Goal: Use online tool/utility: Utilize a website feature to perform a specific function

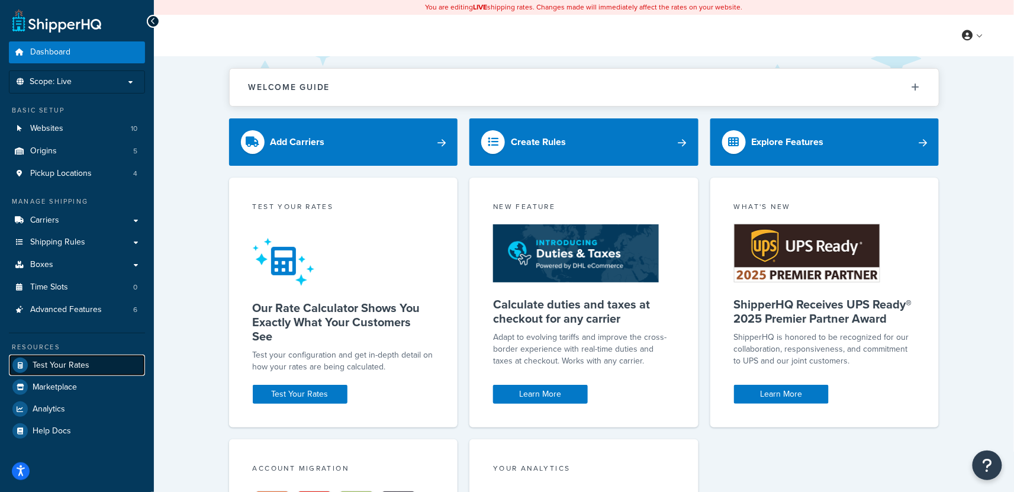
click at [67, 365] on span "Test Your Rates" at bounding box center [61, 365] width 57 height 10
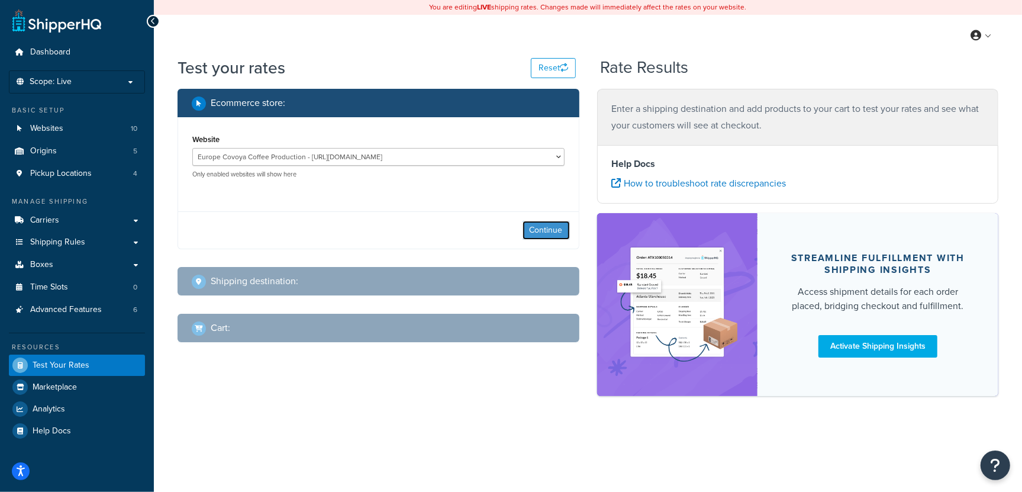
click at [526, 227] on button "Continue" at bounding box center [545, 230] width 47 height 19
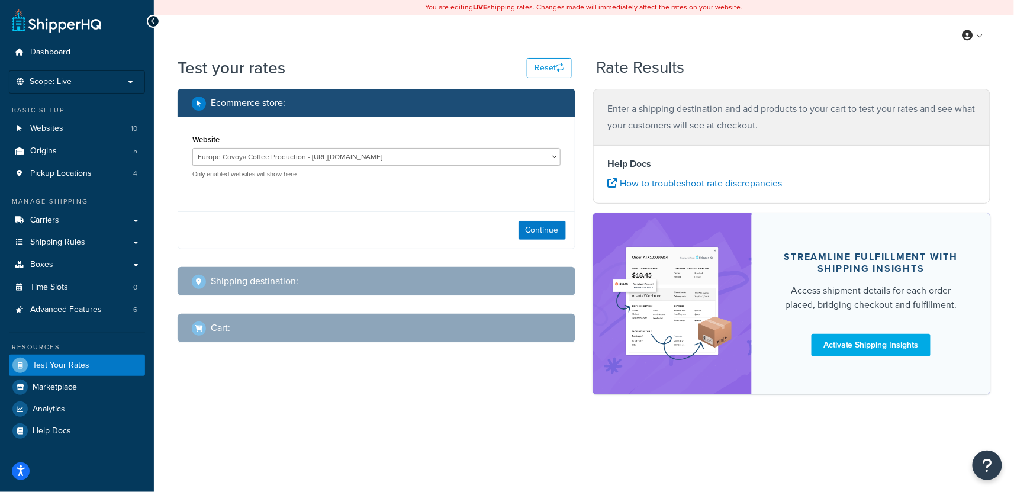
select select "[GEOGRAPHIC_DATA]"
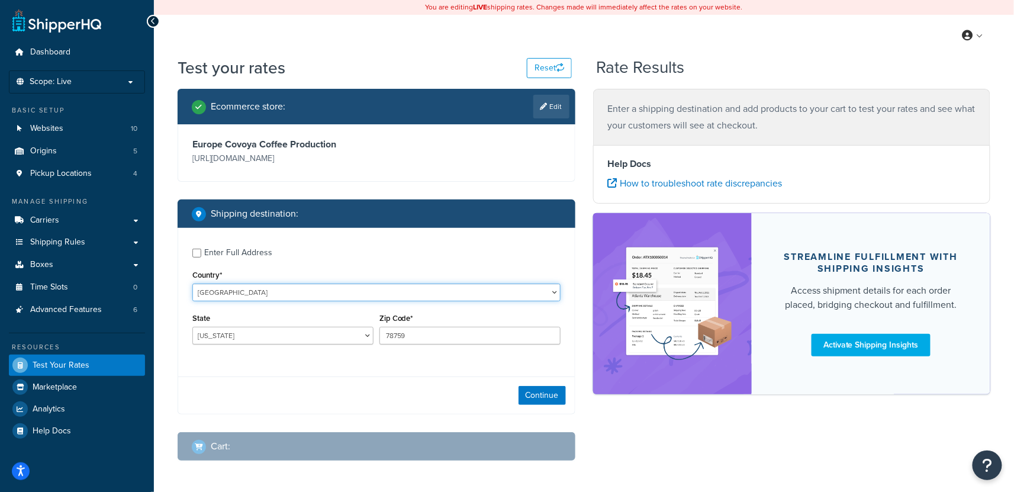
click at [280, 288] on select "[GEOGRAPHIC_DATA] [GEOGRAPHIC_DATA] [GEOGRAPHIC_DATA] [GEOGRAPHIC_DATA] [GEOGRA…" at bounding box center [376, 292] width 368 height 18
select select "IT"
click at [192, 283] on select "[GEOGRAPHIC_DATA] [GEOGRAPHIC_DATA] [GEOGRAPHIC_DATA] [GEOGRAPHIC_DATA] [GEOGRA…" at bounding box center [376, 292] width 368 height 18
click at [443, 281] on div "Country* United States United Kingdom Afghanistan Åland Islands Albania Algeria…" at bounding box center [376, 284] width 368 height 34
drag, startPoint x: 433, startPoint y: 340, endPoint x: 157, endPoint y: 285, distance: 281.1
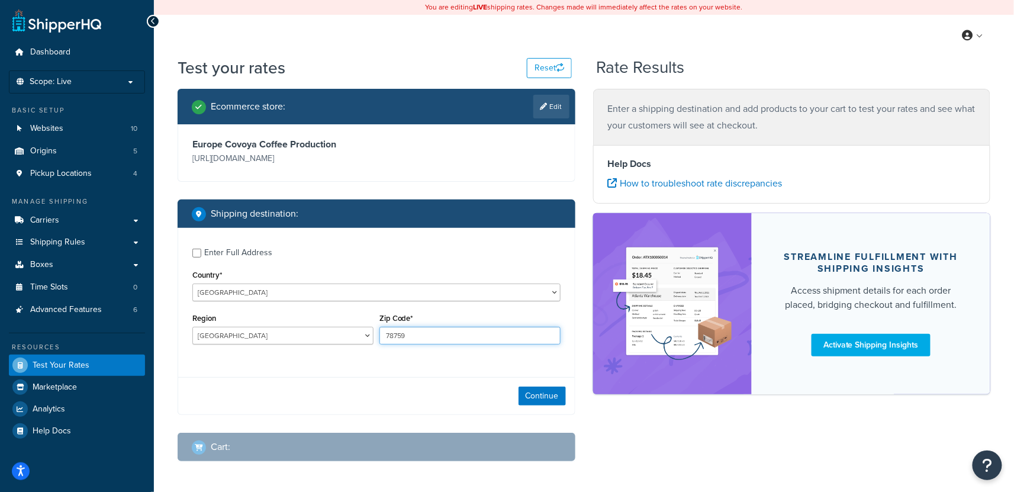
click at [183, 293] on div "Enter Full Address Country* United States United Kingdom Afghanistan Åland Isla…" at bounding box center [376, 298] width 396 height 140
type input "51039"
click at [270, 333] on select "Agrigento Alessandria Ancona Aosta Arezzo Ascoli Piceno Asti Avellino Bari Barl…" at bounding box center [282, 336] width 181 height 18
select select "PT"
click at [192, 327] on select "Agrigento Alessandria Ancona Aosta Arezzo Ascoli Piceno Asti Avellino Bari Barl…" at bounding box center [282, 336] width 181 height 18
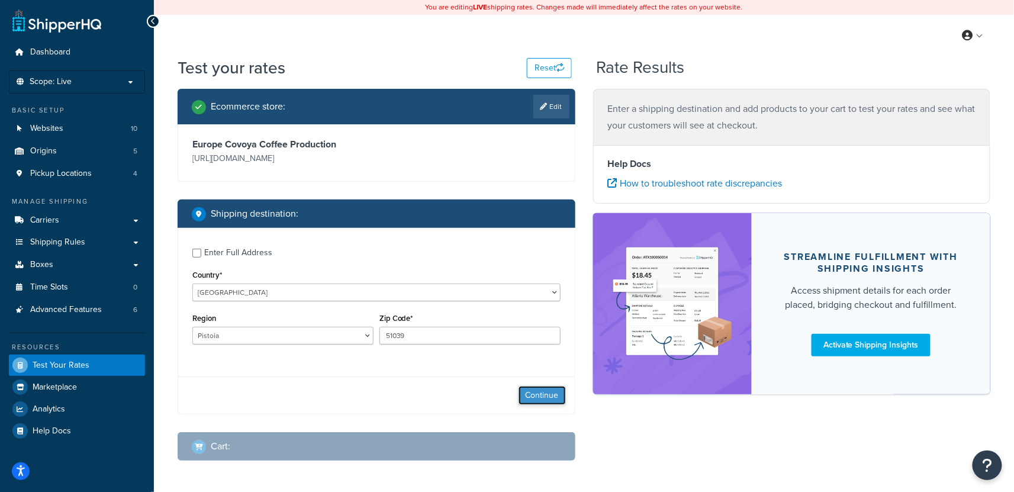
click at [559, 399] on button "Continue" at bounding box center [541, 395] width 47 height 19
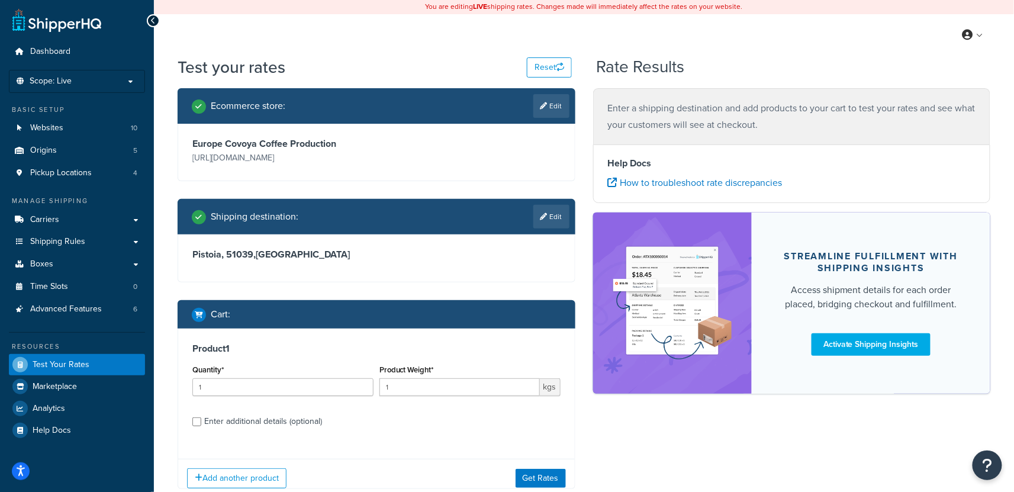
scroll to position [73, 0]
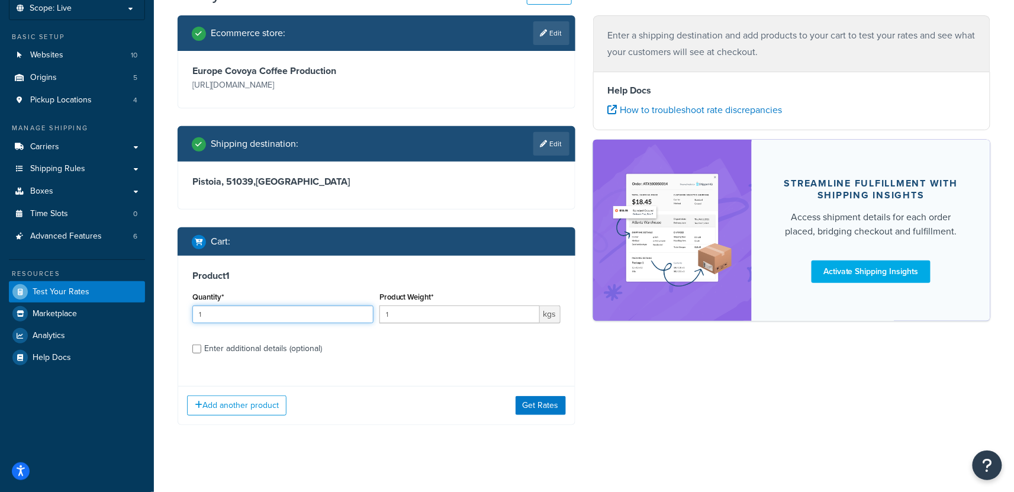
click at [248, 316] on input "1" at bounding box center [282, 314] width 181 height 18
type input "5"
drag, startPoint x: 413, startPoint y: 307, endPoint x: 430, endPoint y: 308, distance: 16.7
click at [413, 307] on input "1" at bounding box center [459, 314] width 160 height 18
type input "60"
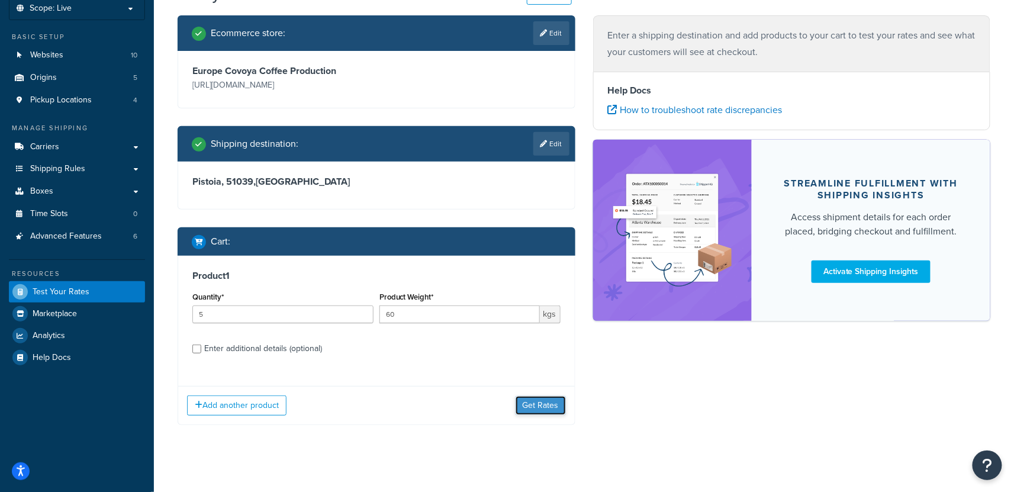
click at [560, 406] on button "Get Rates" at bounding box center [540, 405] width 50 height 19
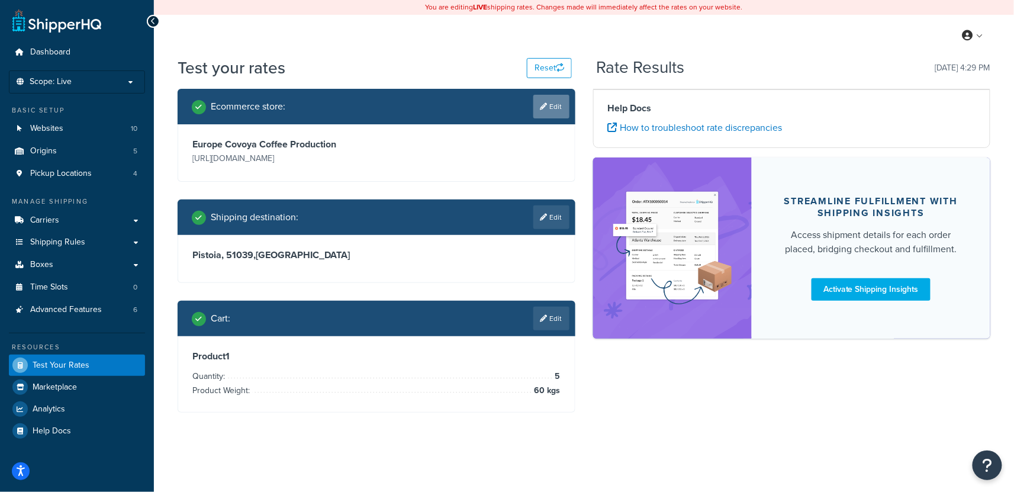
scroll to position [0, 0]
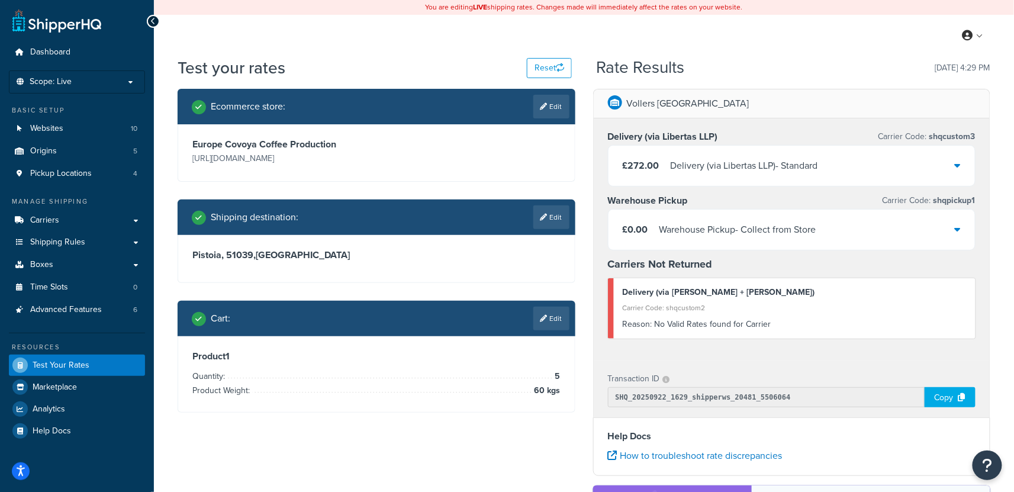
click at [775, 59] on div "Rate Results 22/09/2025, 4:29 PM" at bounding box center [793, 68] width 394 height 18
click at [66, 221] on link "Carriers" at bounding box center [77, 220] width 136 height 22
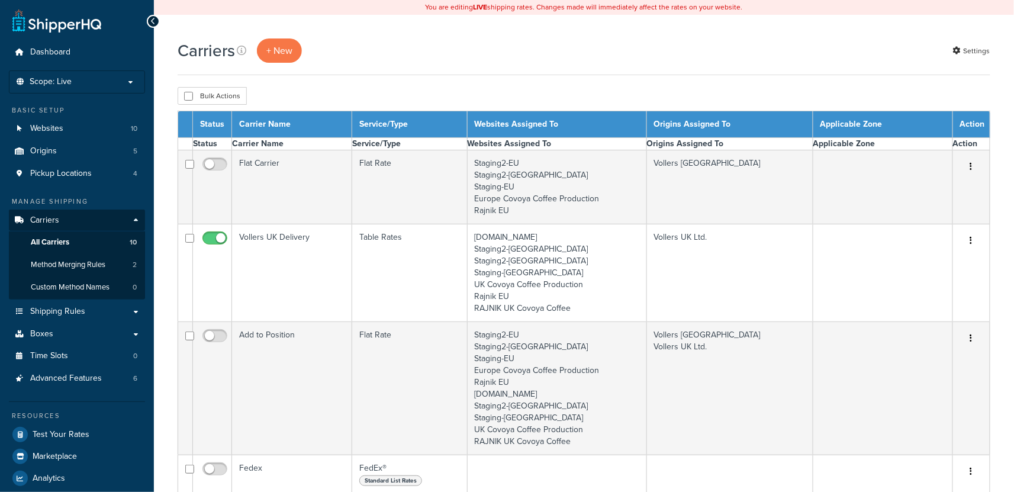
select select "15"
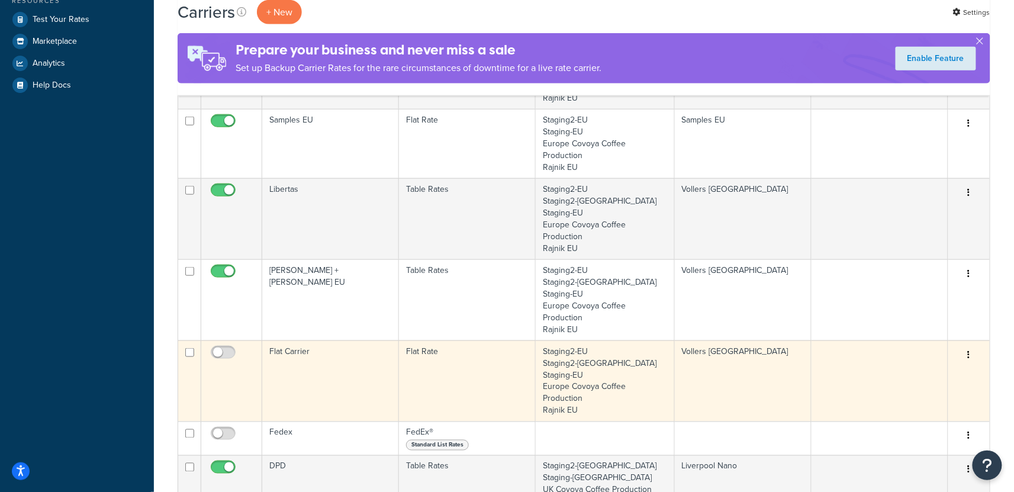
scroll to position [442, 0]
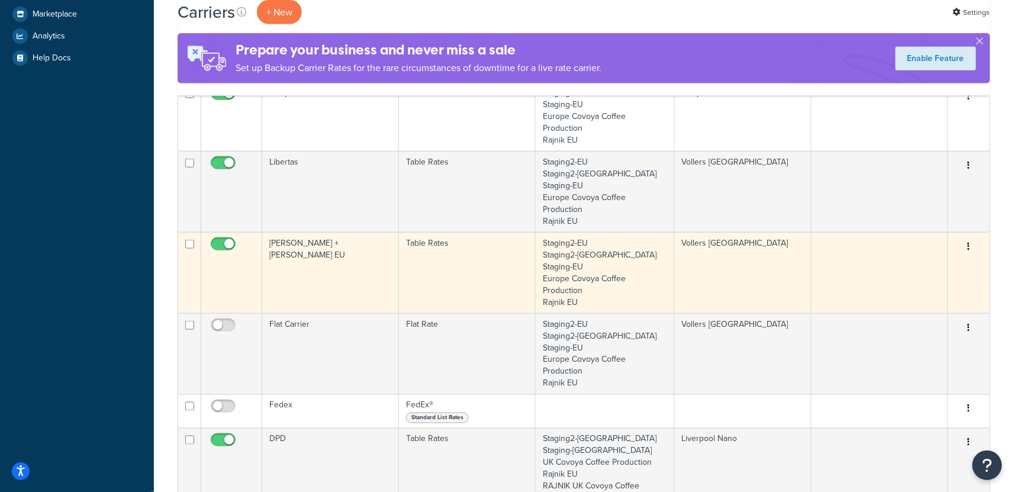
click at [672, 232] on td "Staging2-EU Staging2-US Staging-EU Europe Covoya Coffee Production Rajnik EU" at bounding box center [604, 272] width 138 height 81
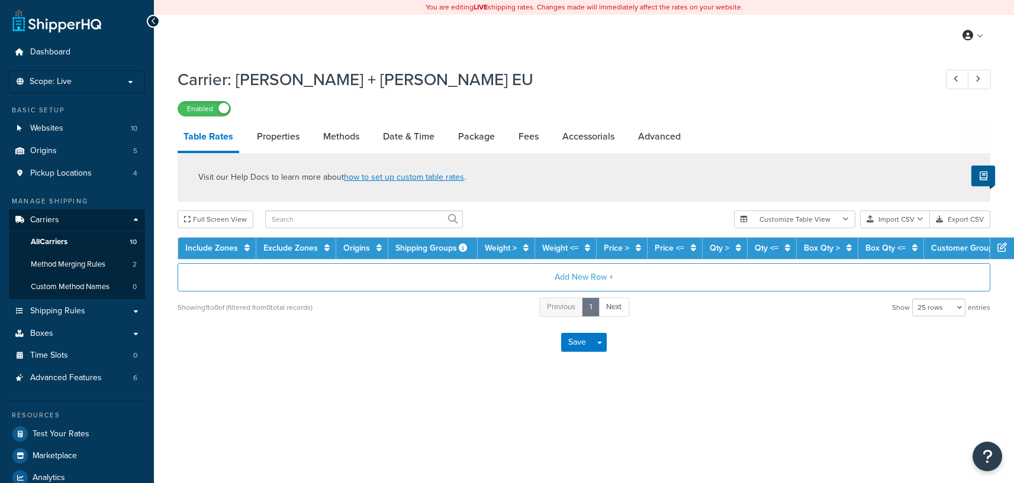
select select "25"
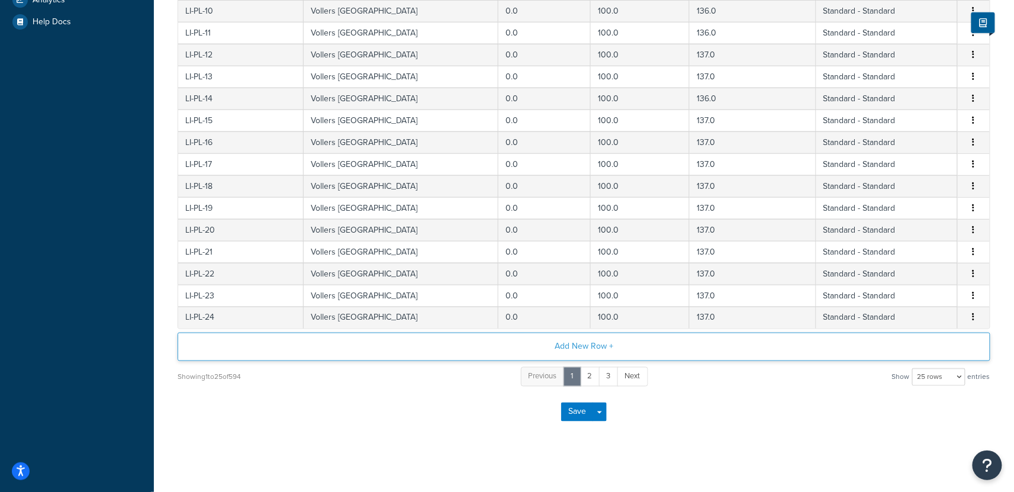
scroll to position [479, 0]
click at [612, 371] on link "3" at bounding box center [609, 376] width 20 height 20
click at [632, 375] on link "5" at bounding box center [627, 376] width 20 height 20
click at [624, 373] on link "7" at bounding box center [628, 376] width 20 height 20
click at [632, 367] on link "9" at bounding box center [628, 376] width 20 height 20
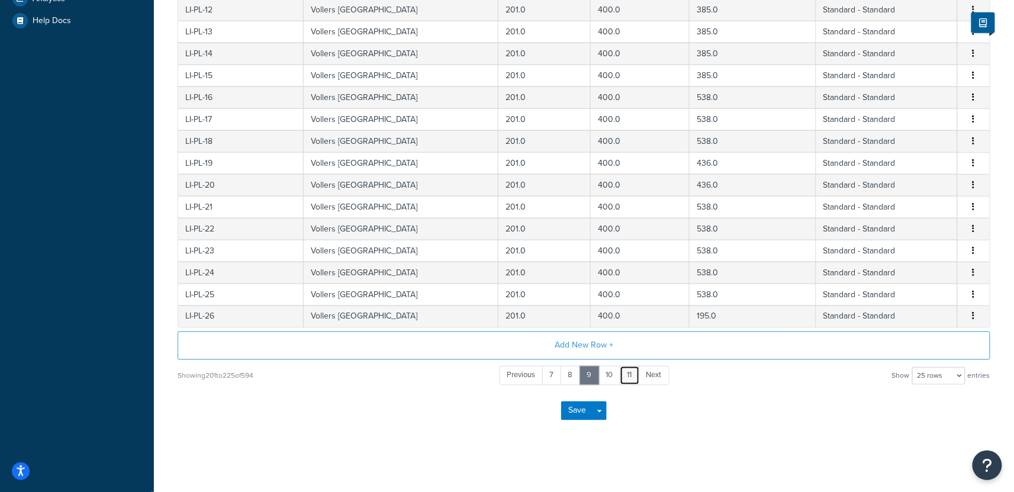
click at [635, 373] on link "11" at bounding box center [630, 376] width 20 height 20
click at [632, 375] on link "13" at bounding box center [631, 376] width 22 height 20
click at [653, 374] on span "Next" at bounding box center [656, 374] width 15 height 11
click at [633, 376] on link "16" at bounding box center [632, 376] width 22 height 20
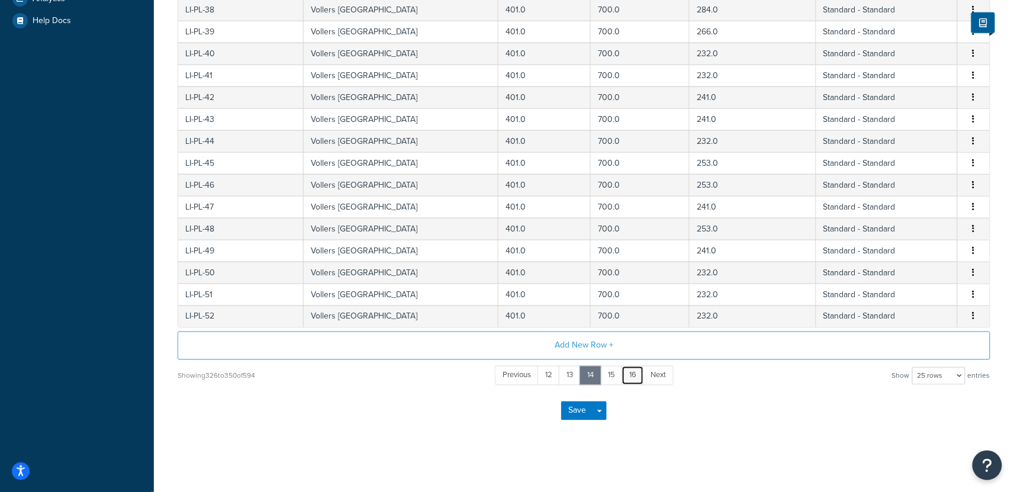
click at [633, 376] on link "16" at bounding box center [632, 376] width 22 height 20
drag, startPoint x: 633, startPoint y: 376, endPoint x: 658, endPoint y: 376, distance: 24.9
click at [633, 376] on link "16" at bounding box center [632, 376] width 22 height 20
click at [658, 376] on span "Next" at bounding box center [657, 374] width 15 height 11
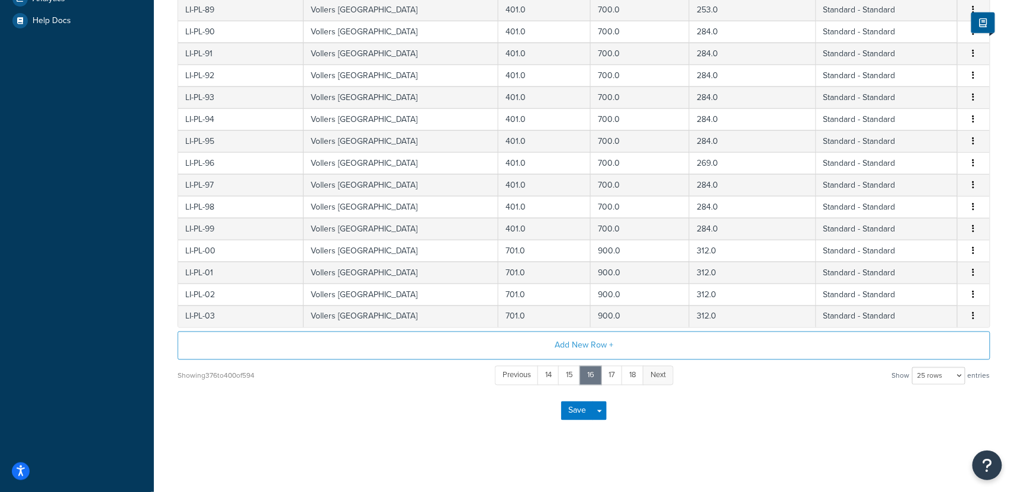
click at [658, 376] on span "Next" at bounding box center [657, 374] width 15 height 11
click at [658, 376] on span "Next" at bounding box center [658, 374] width 15 height 11
click at [658, 376] on span "Next" at bounding box center [657, 374] width 15 height 11
click at [659, 376] on span "Next" at bounding box center [657, 374] width 15 height 11
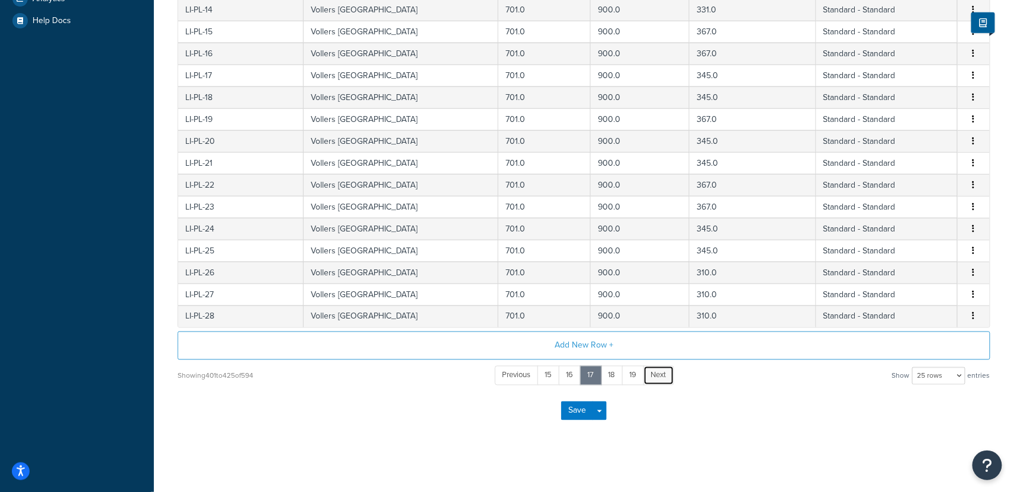
click at [659, 376] on ul "Previous 15 16 17 18 19 Next" at bounding box center [584, 376] width 179 height 20
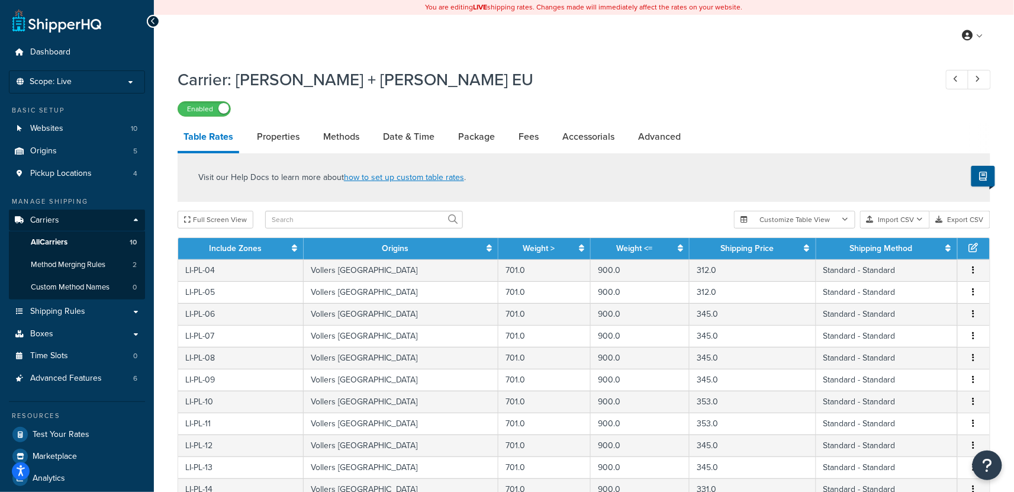
click at [559, 181] on div "Visit our Help Docs to learn more about how to set up custom table rates ." at bounding box center [584, 177] width 812 height 49
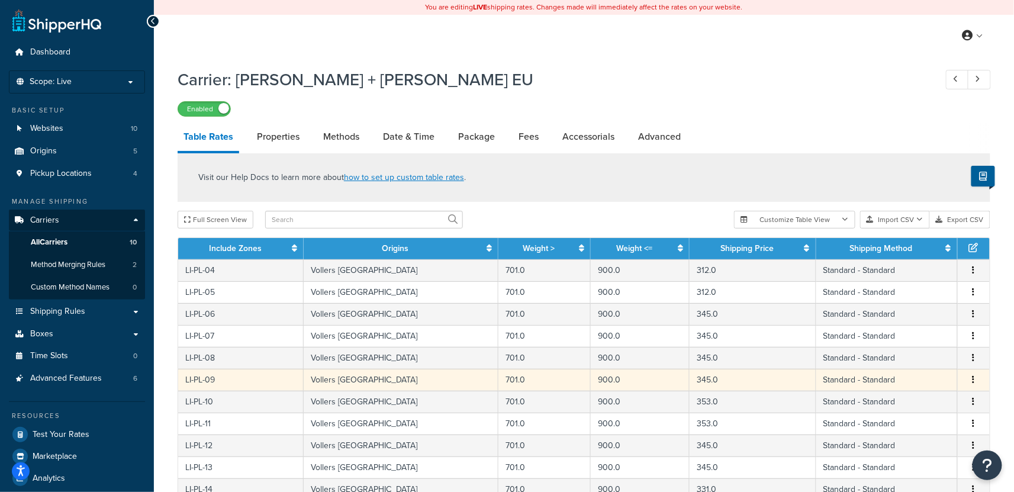
drag, startPoint x: 587, startPoint y: 201, endPoint x: 541, endPoint y: 371, distance: 176.0
click at [586, 201] on div "Visit our Help Docs to learn more about how to set up custom table rates ." at bounding box center [584, 177] width 812 height 49
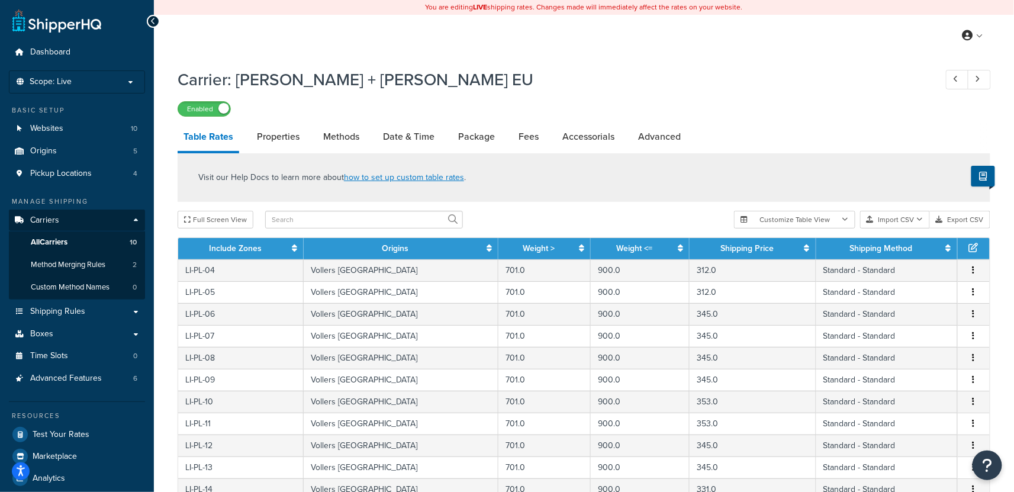
click at [809, 155] on div "Visit our Help Docs to learn more about how to set up custom table rates ." at bounding box center [584, 177] width 812 height 49
